Goal: Register for event/course

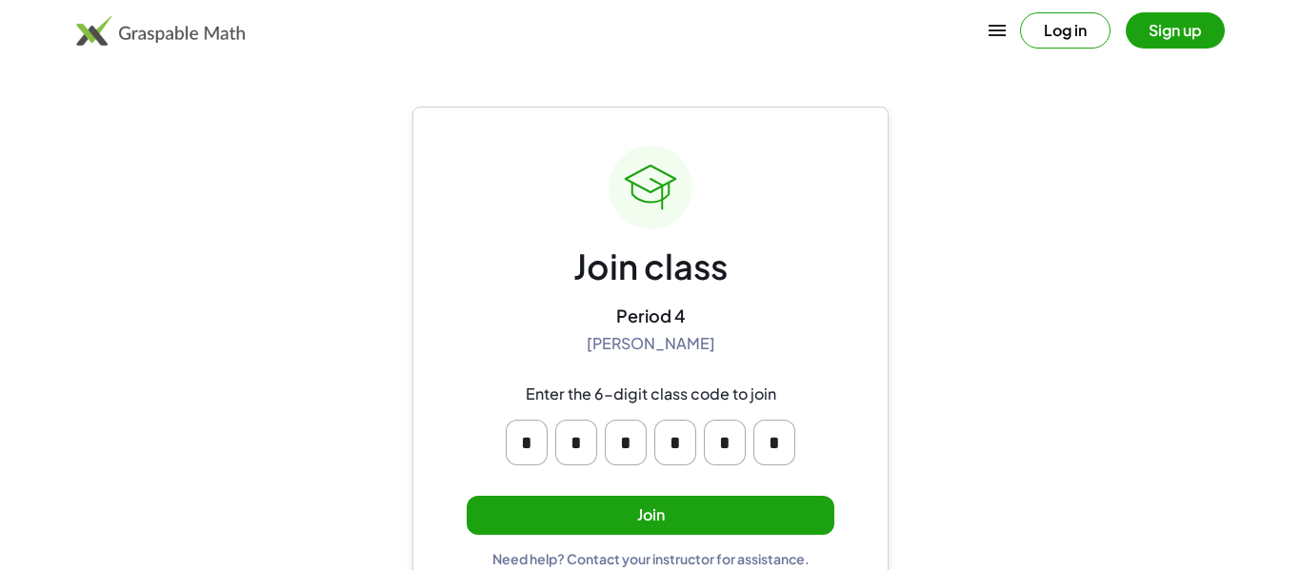
scroll to position [36, 0]
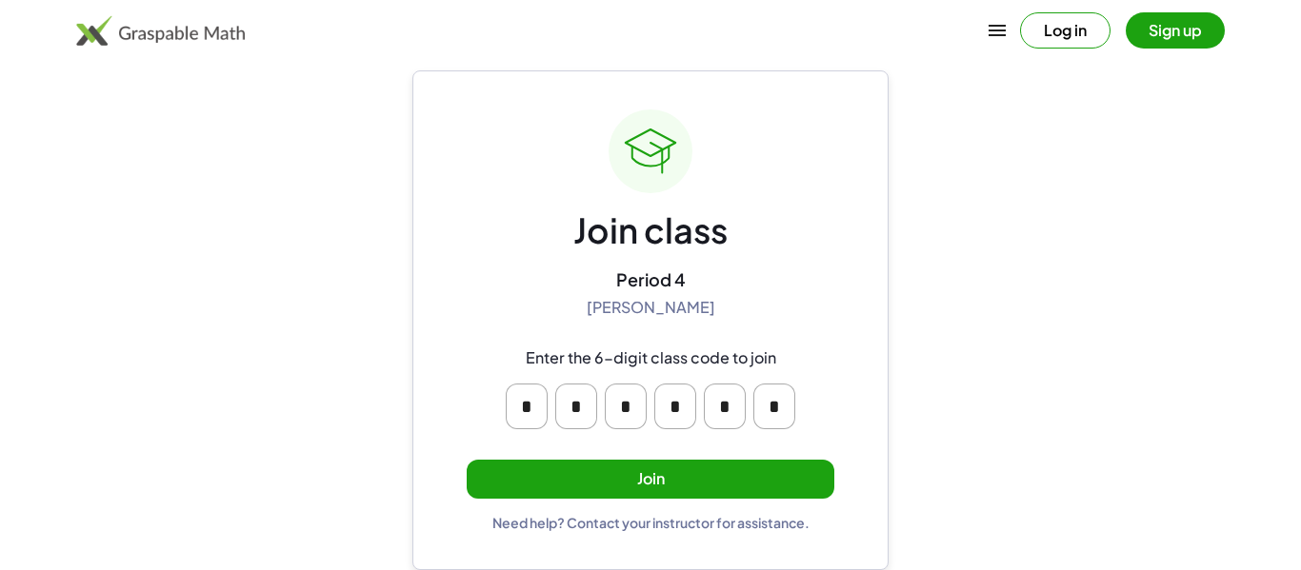
click at [775, 465] on button "Join" at bounding box center [651, 479] width 368 height 39
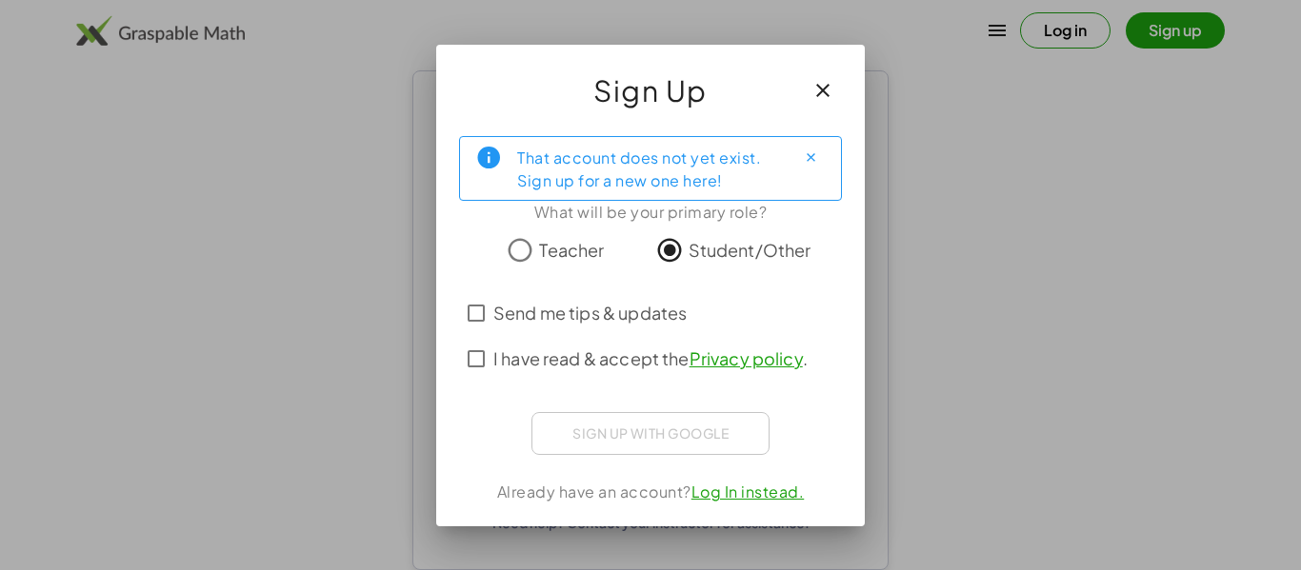
click at [548, 254] on span "Teacher" at bounding box center [571, 250] width 65 height 26
click at [862, 369] on div "That account does not yet exist. Sign up for a new one here! What will be your …" at bounding box center [650, 324] width 429 height 406
click at [817, 85] on icon "button" at bounding box center [822, 90] width 23 height 23
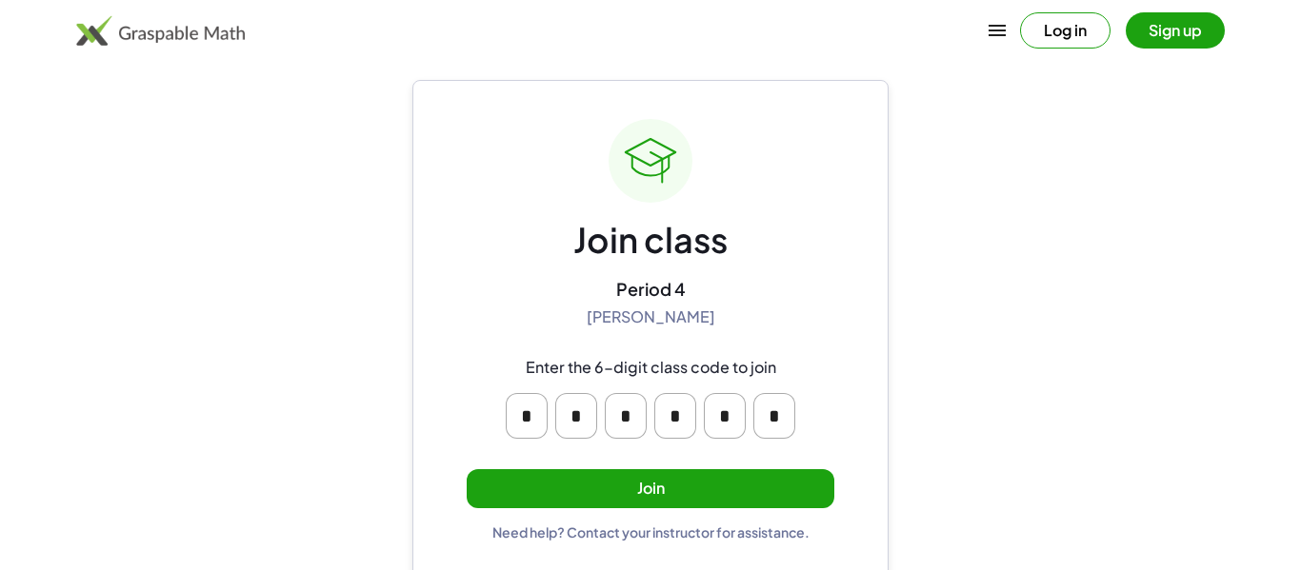
scroll to position [36, 0]
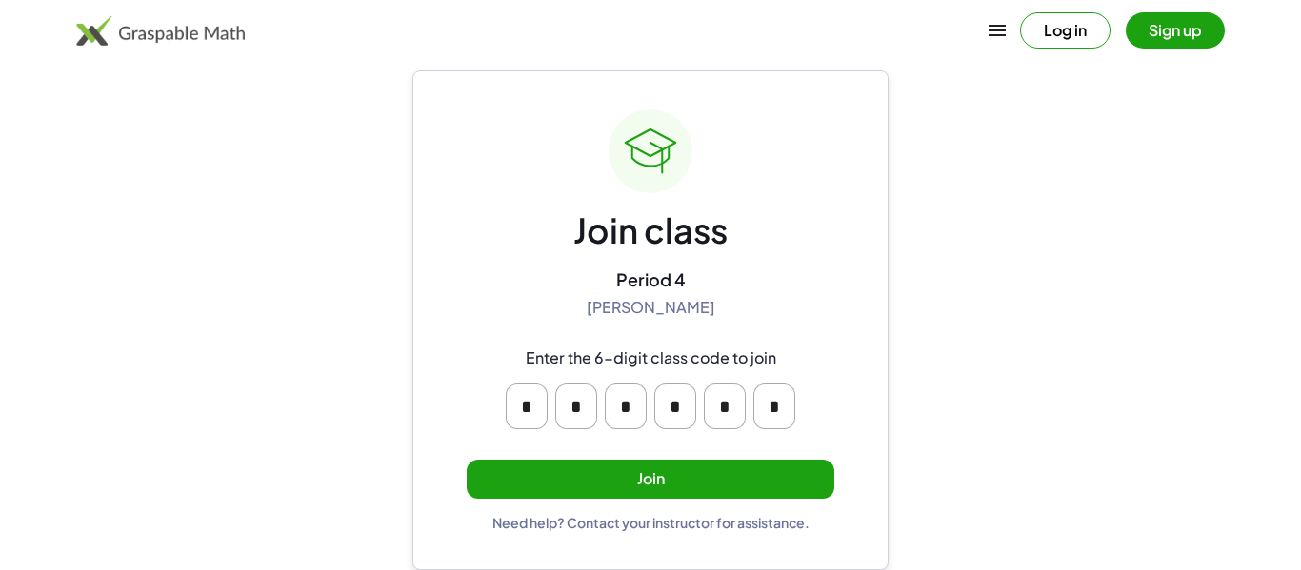
click at [739, 398] on input "*" at bounding box center [725, 407] width 42 height 46
type input "*"
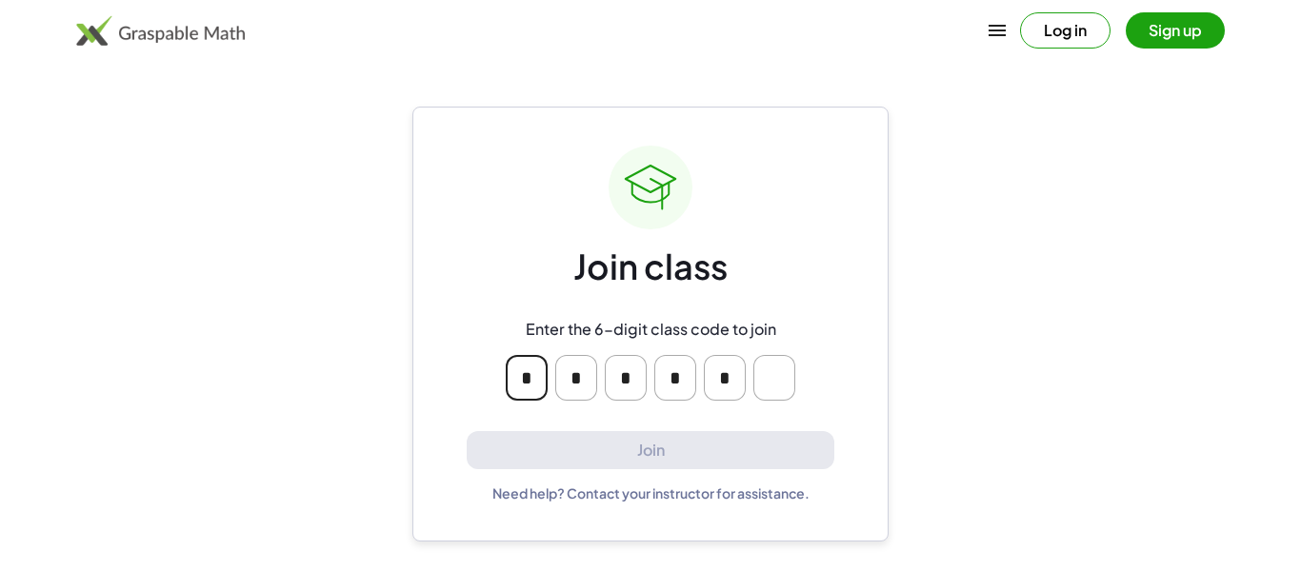
scroll to position [0, 0]
type input "*"
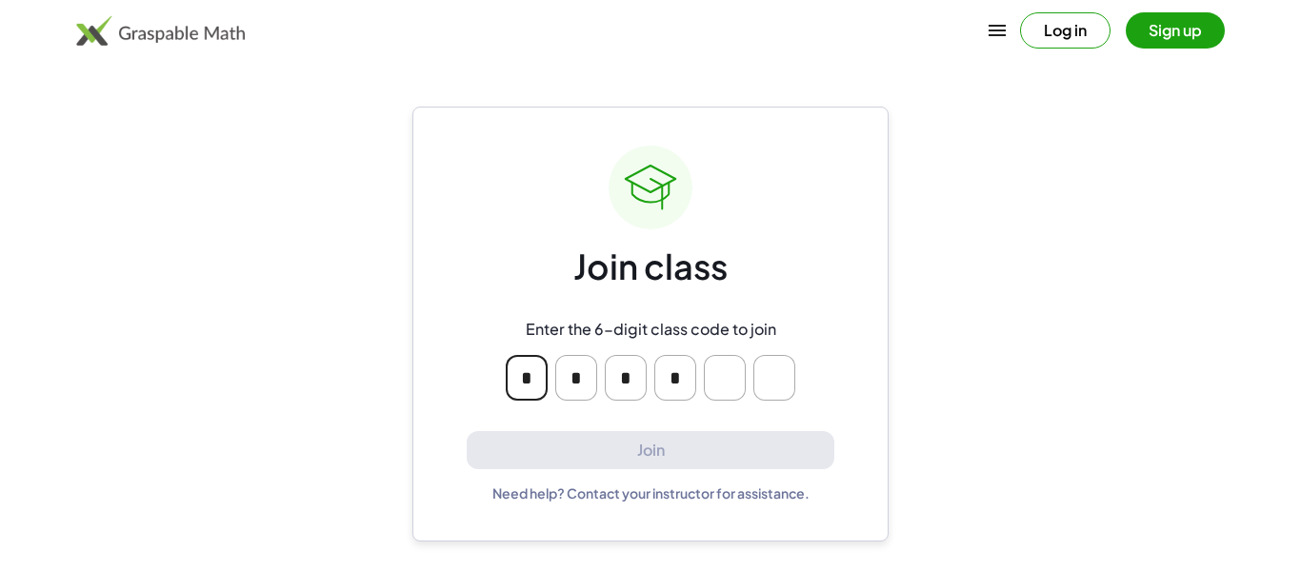
type input "*"
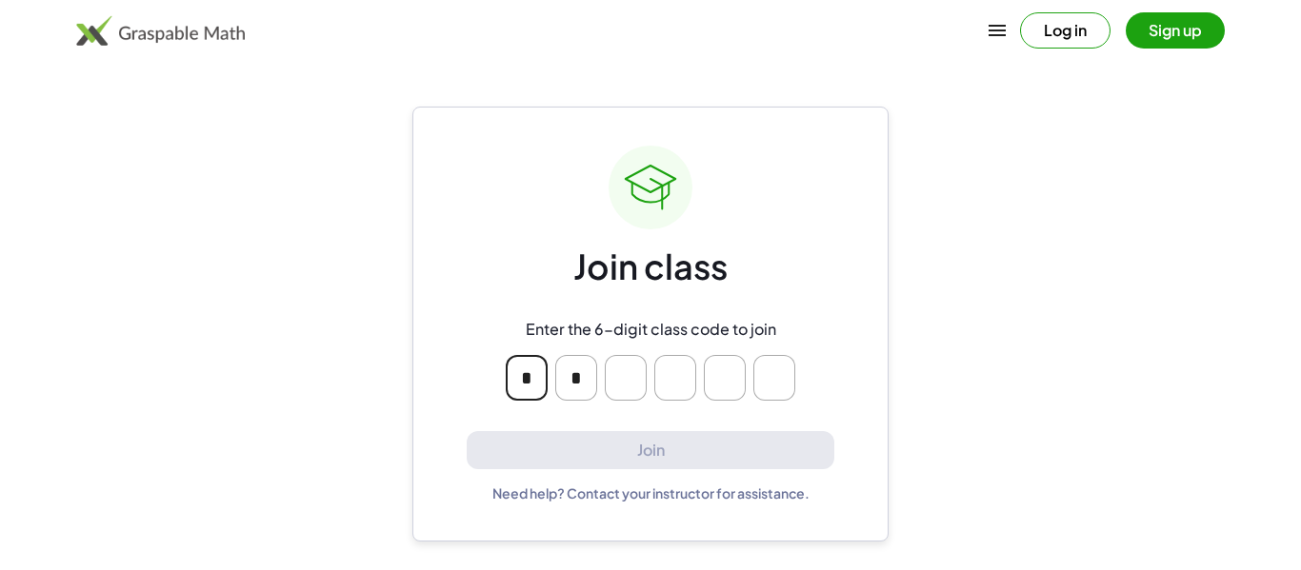
type input "*"
